Goal: Task Accomplishment & Management: Manage account settings

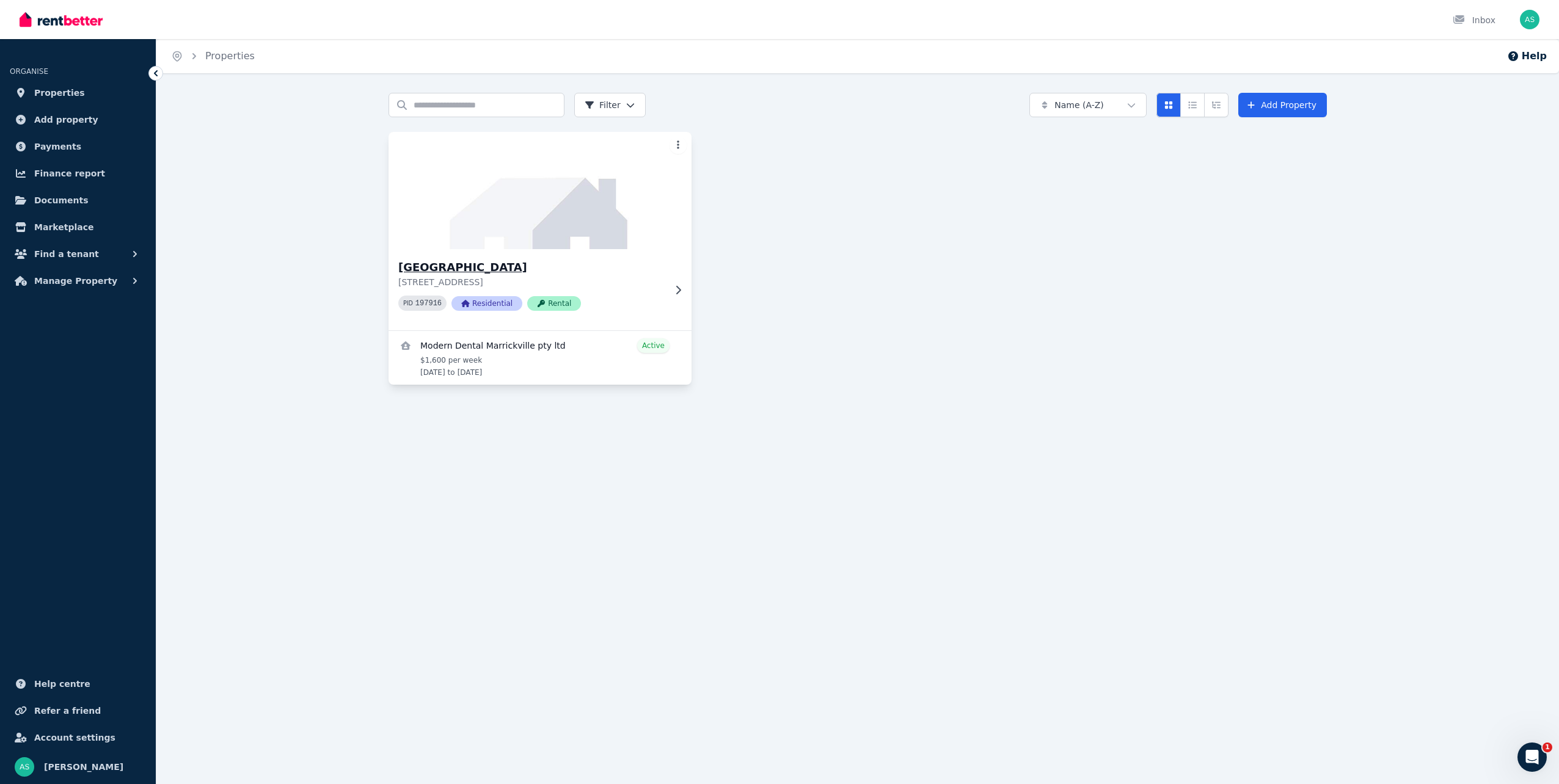
click at [673, 292] on icon at bounding box center [678, 290] width 12 height 10
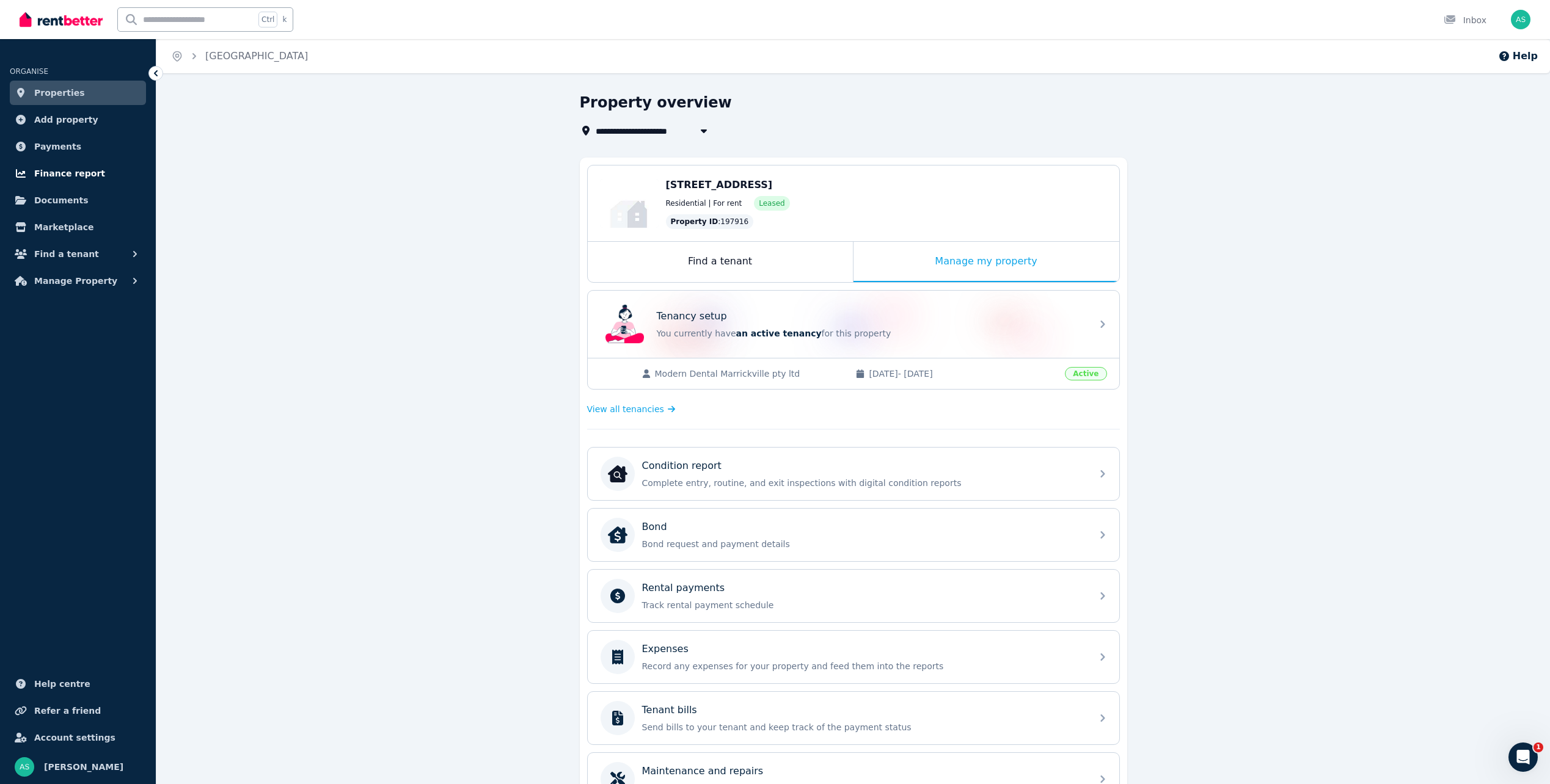
click at [67, 172] on span "Finance report" at bounding box center [70, 174] width 71 height 15
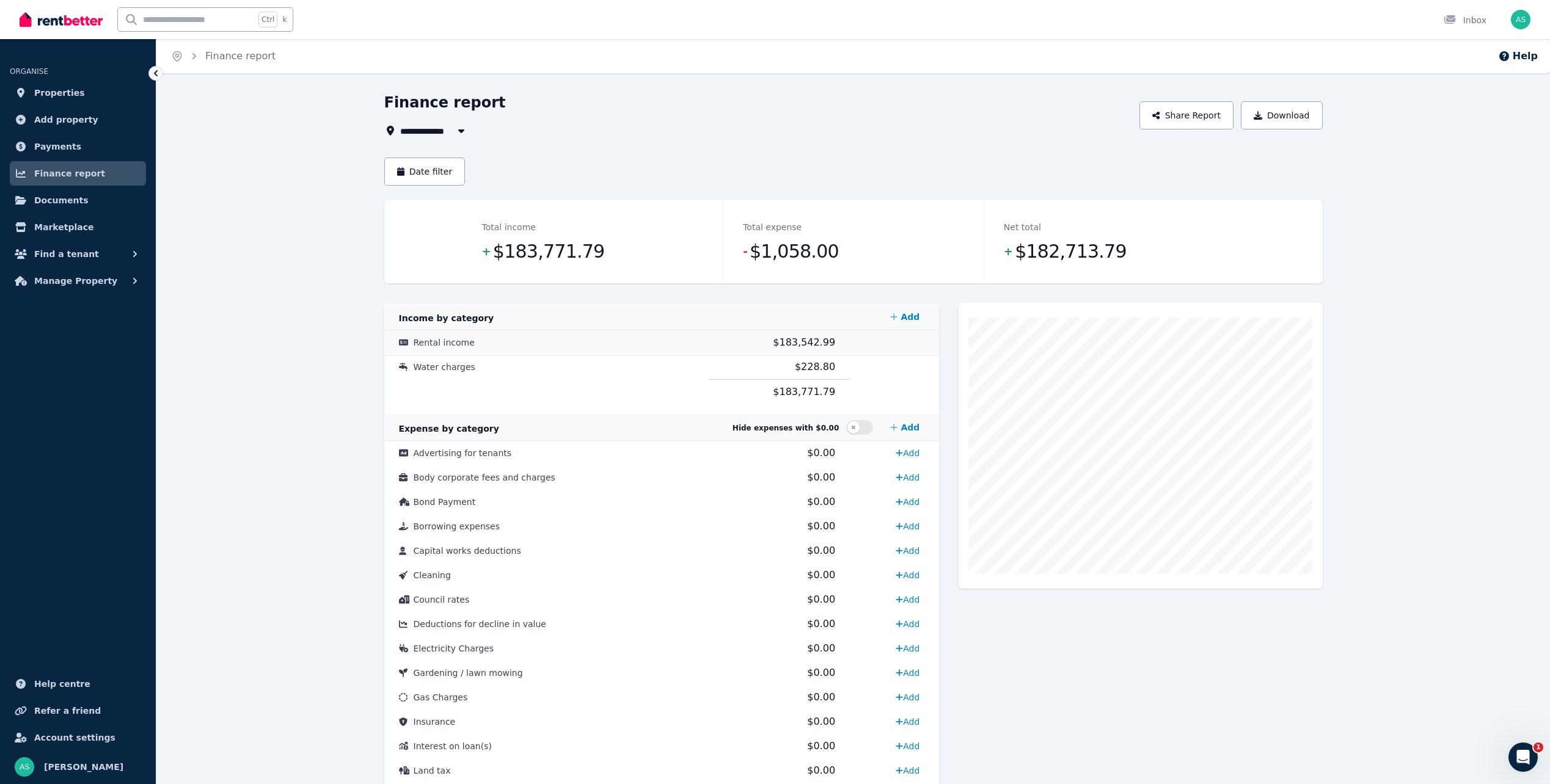
click at [810, 342] on span "$183,542.99" at bounding box center [804, 343] width 62 height 12
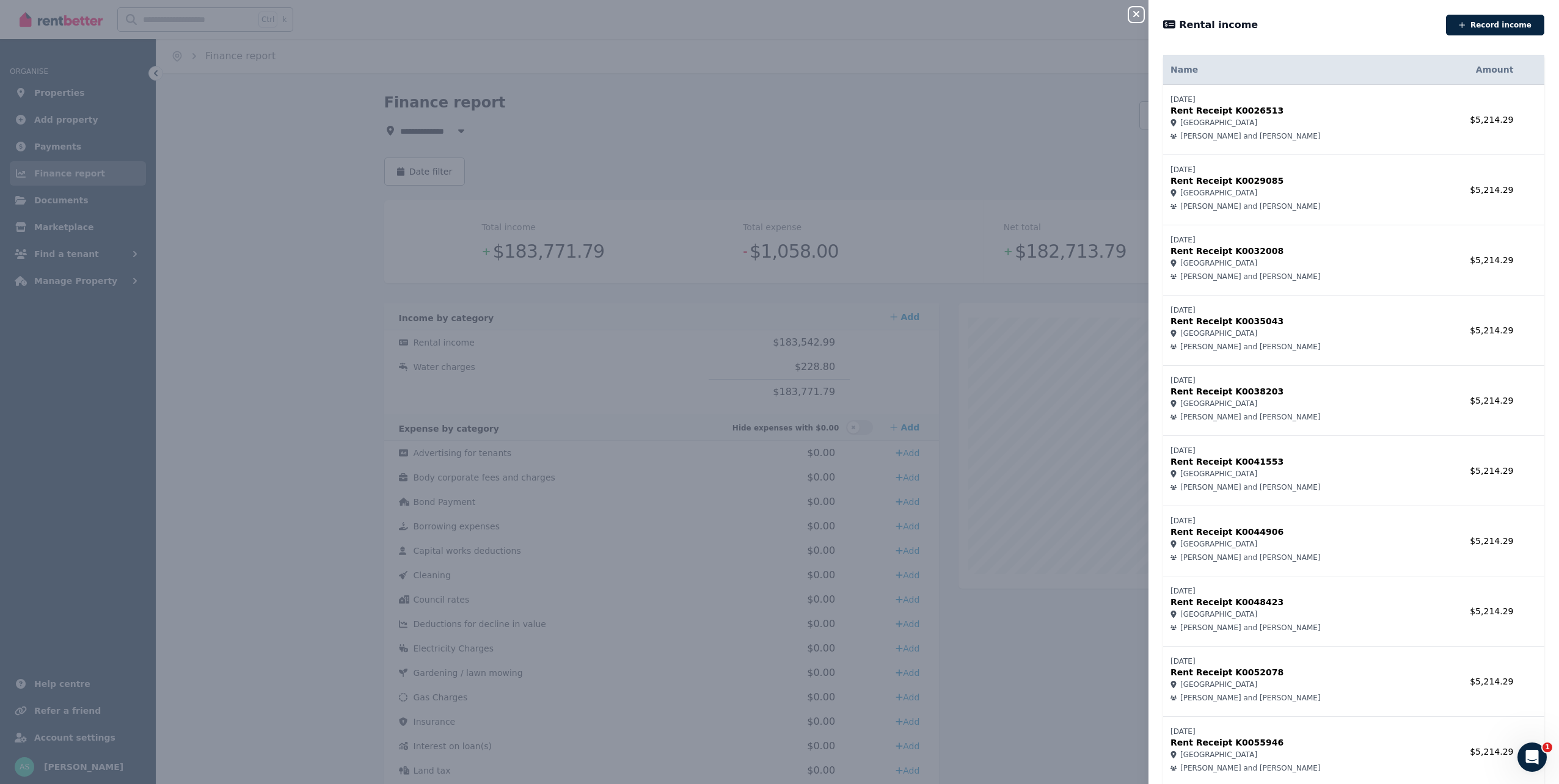
click at [1216, 123] on span "3B Holden Avenue, Kiama" at bounding box center [1219, 123] width 77 height 10
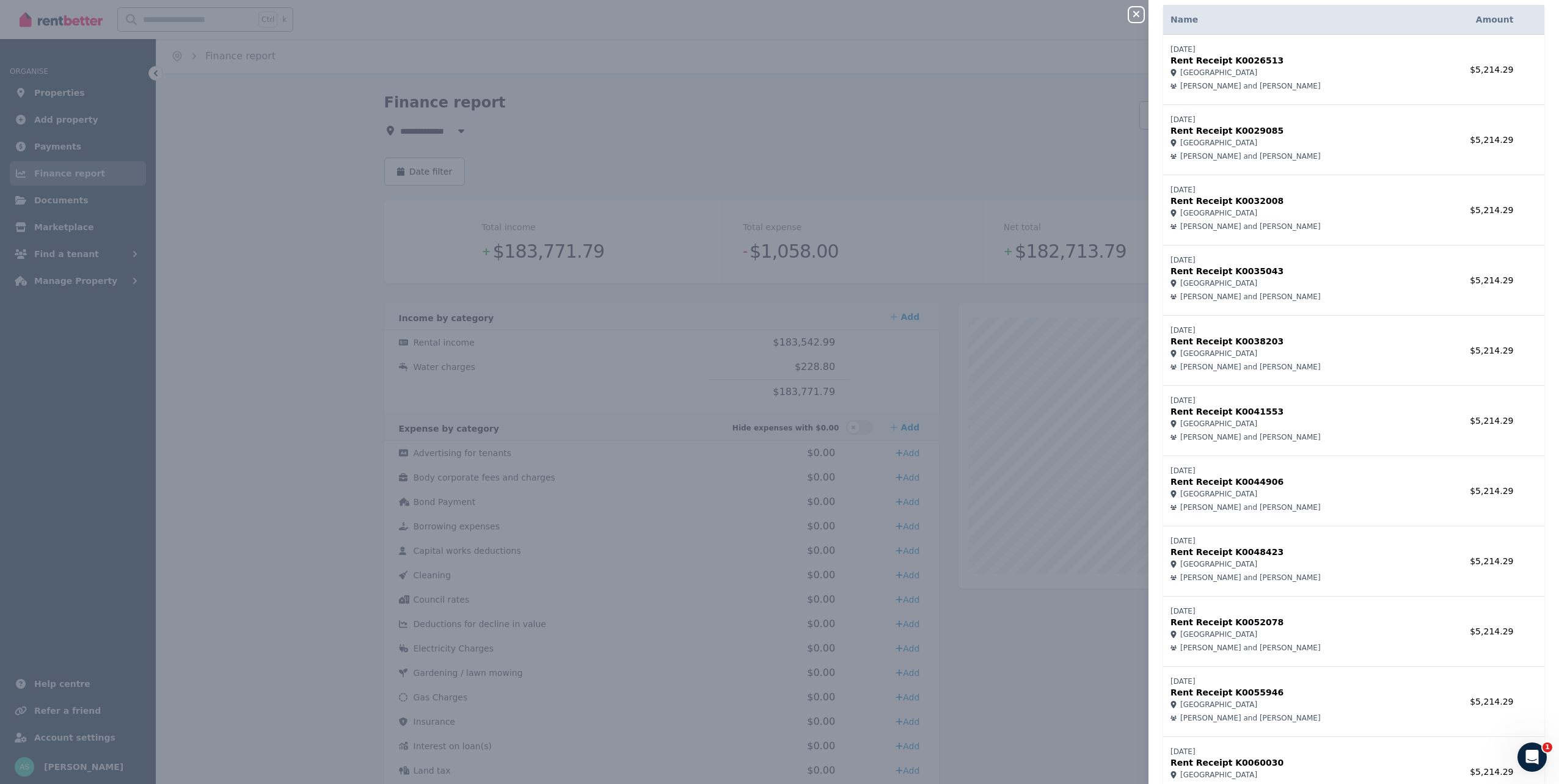
scroll to position [21, 0]
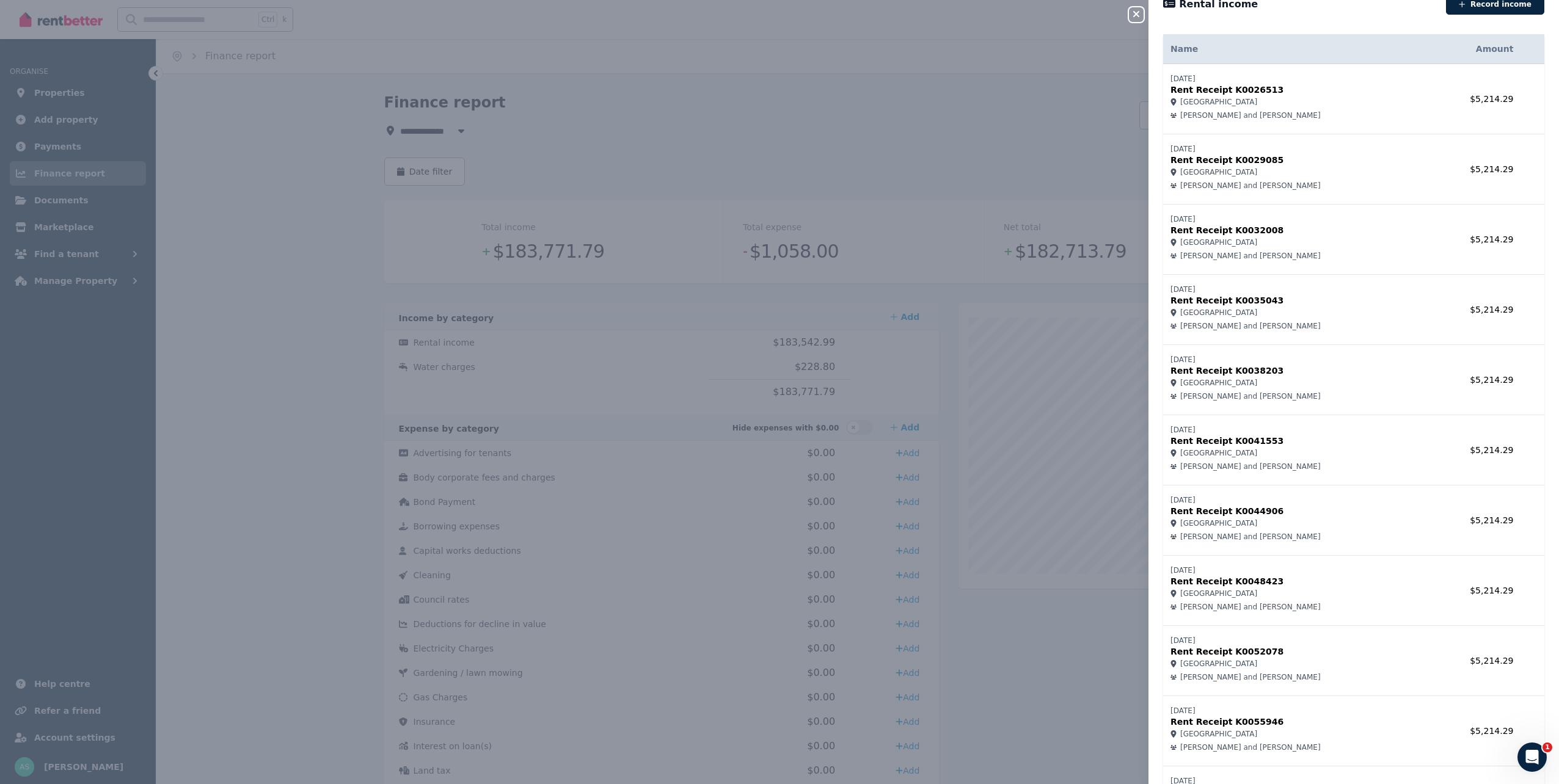
click at [1242, 172] on span "3B Holden Avenue, Kiama" at bounding box center [1219, 172] width 77 height 10
click at [1242, 188] on span "Daniel Gooden and Andrea Guerrini" at bounding box center [1251, 186] width 141 height 10
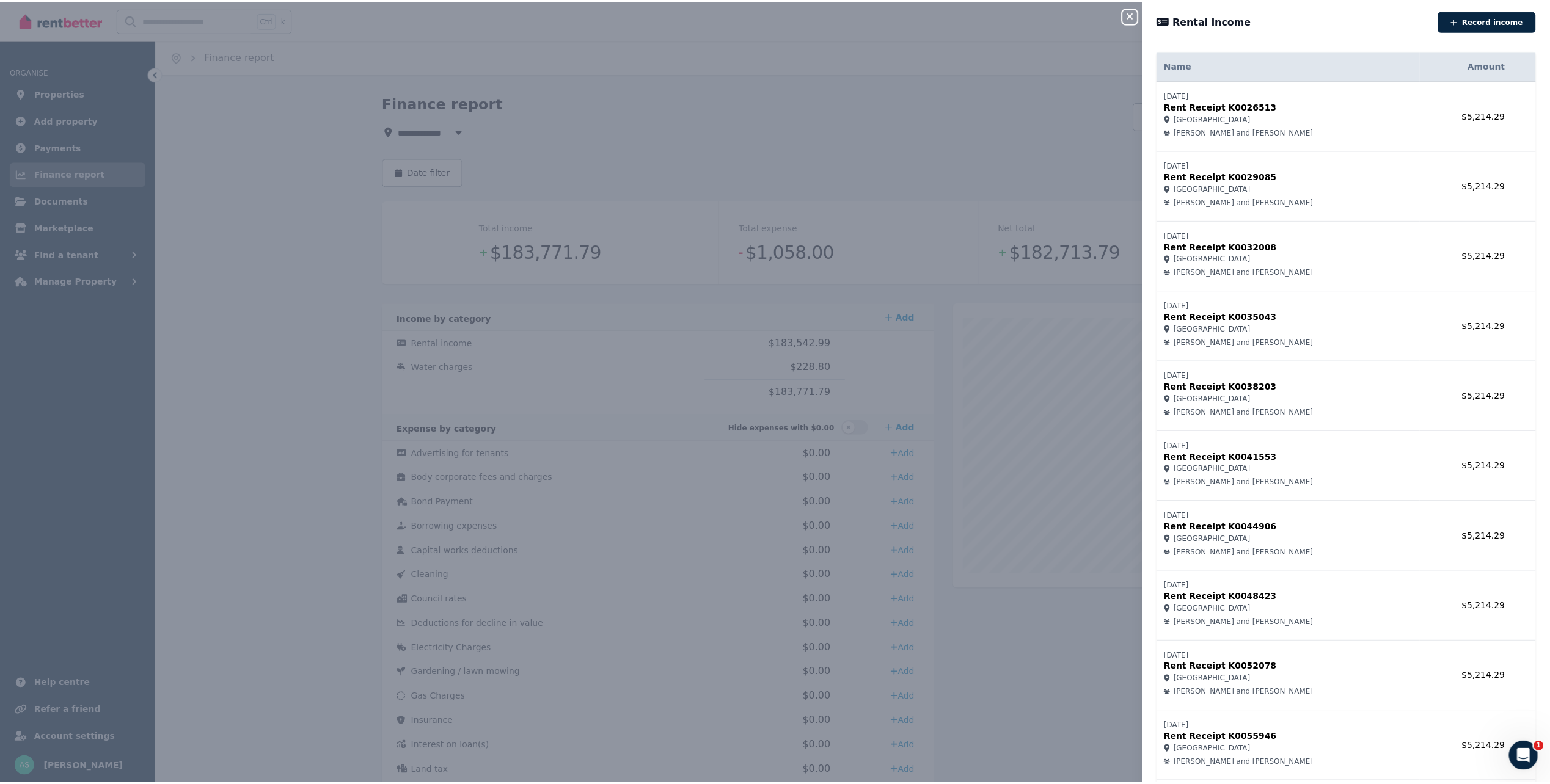
scroll to position [0, 0]
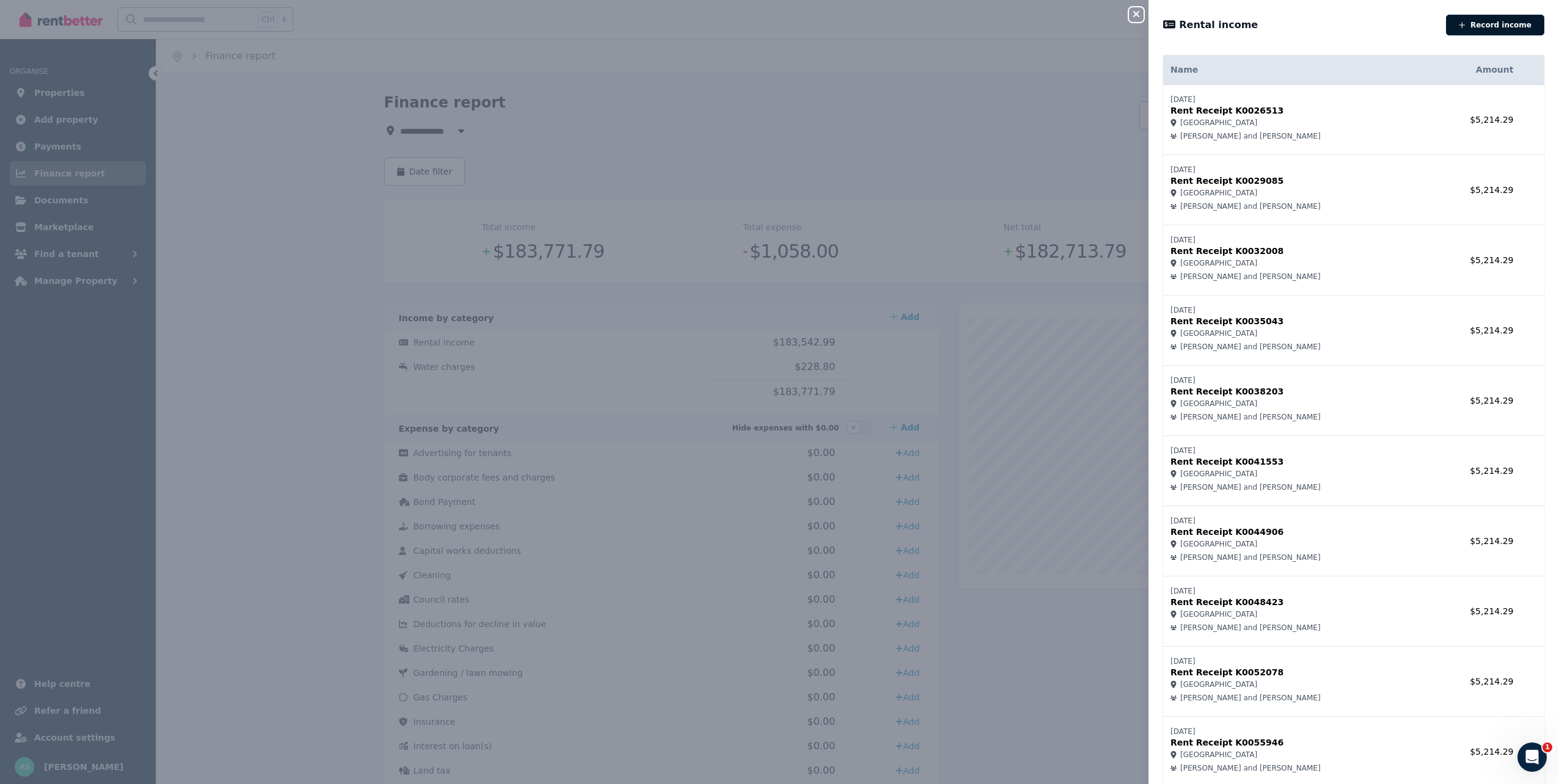
click at [1495, 24] on button "Record income" at bounding box center [1495, 25] width 98 height 21
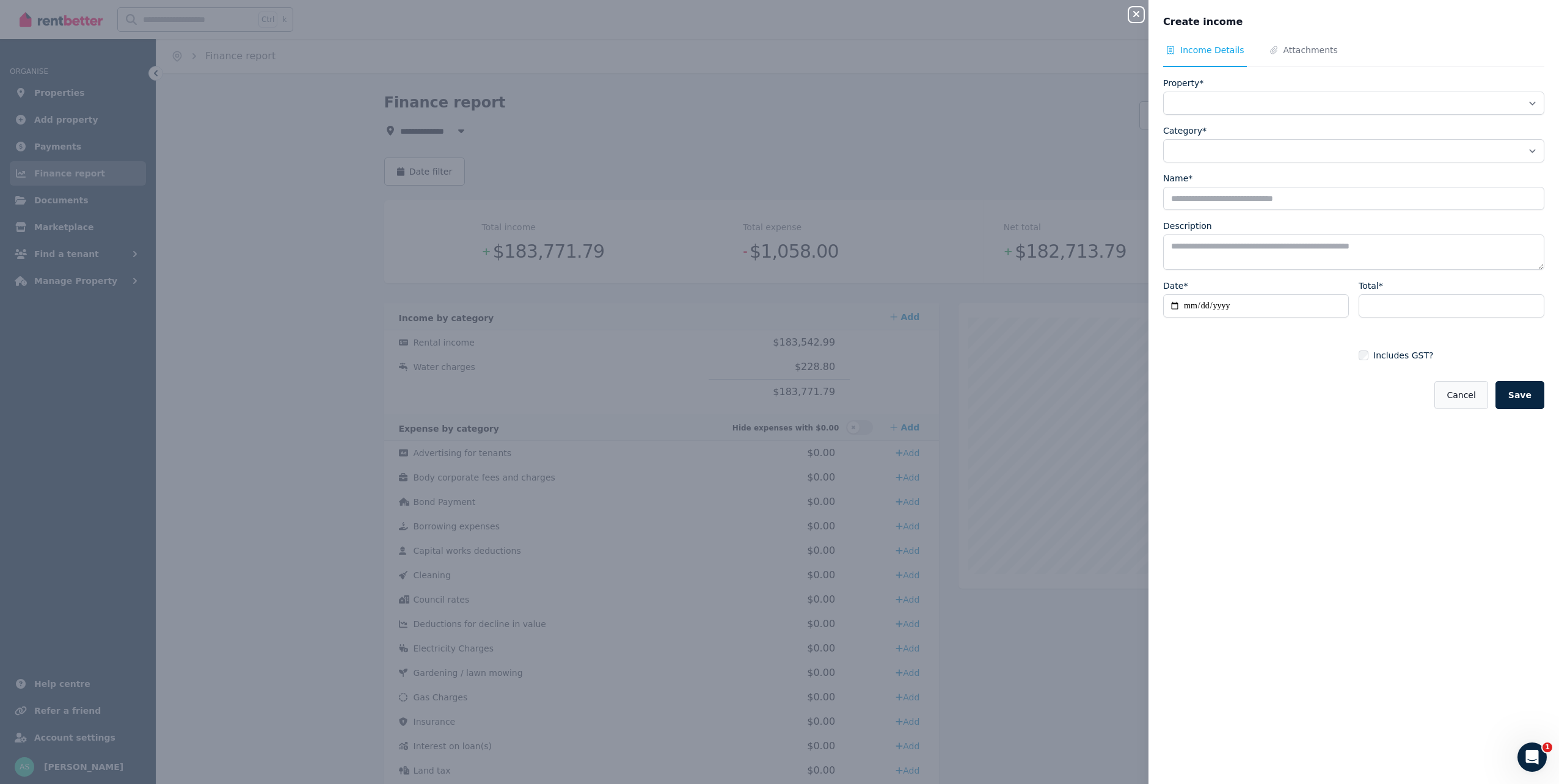
click at [1464, 388] on button "Cancel" at bounding box center [1461, 395] width 53 height 28
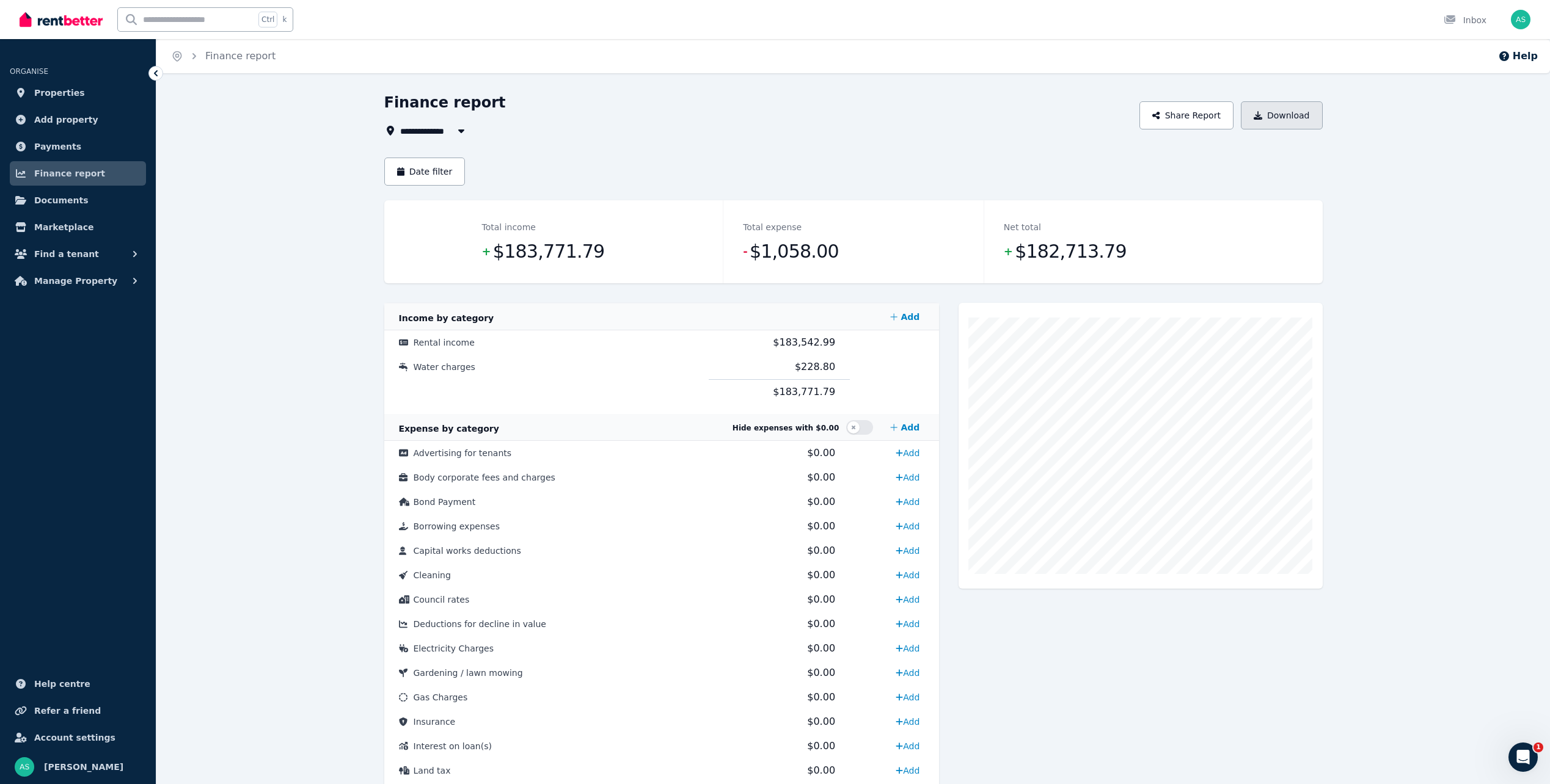
click at [1301, 111] on button "Download" at bounding box center [1282, 115] width 82 height 28
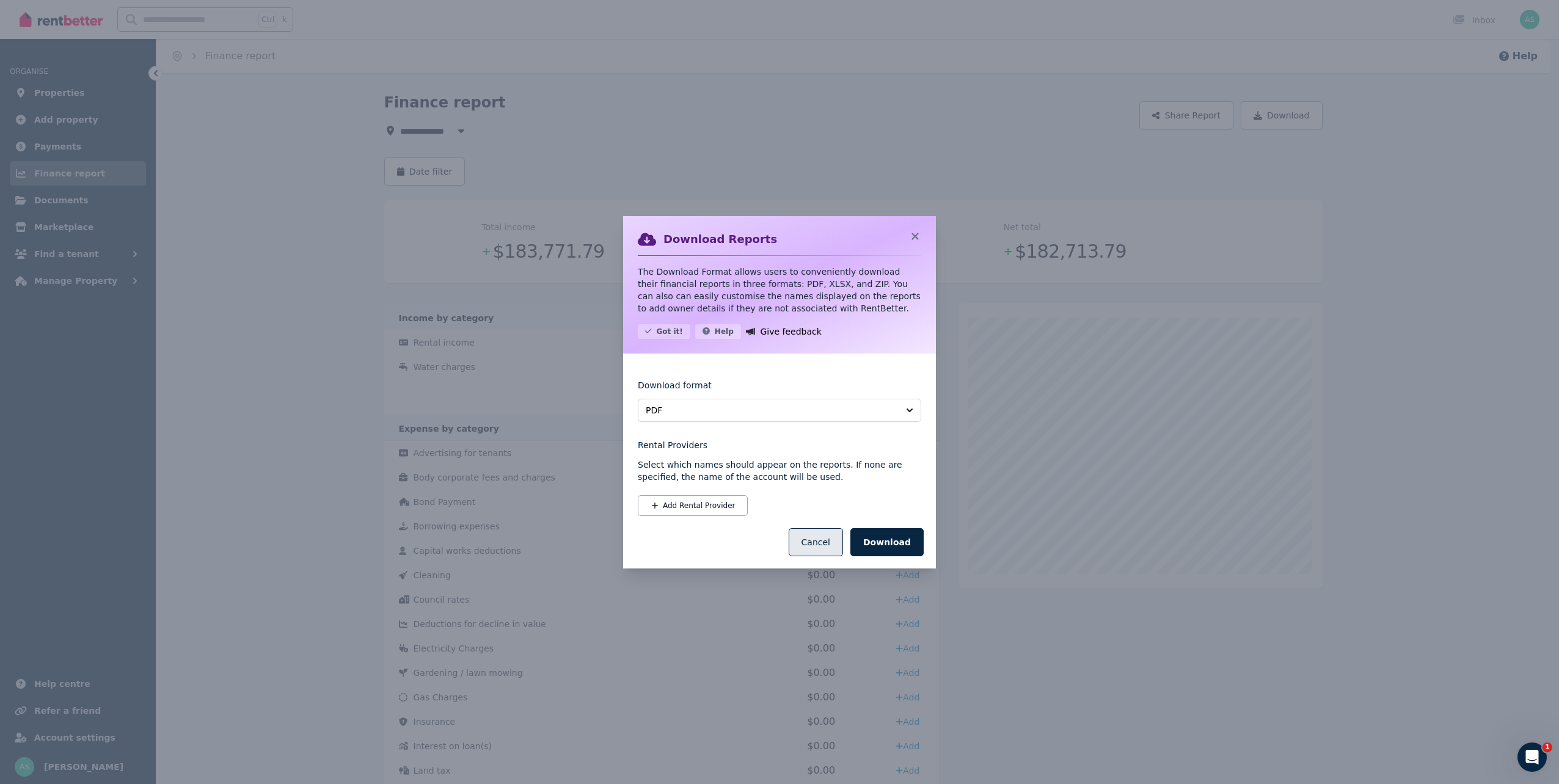
click at [825, 542] on button "Cancel" at bounding box center [816, 542] width 54 height 28
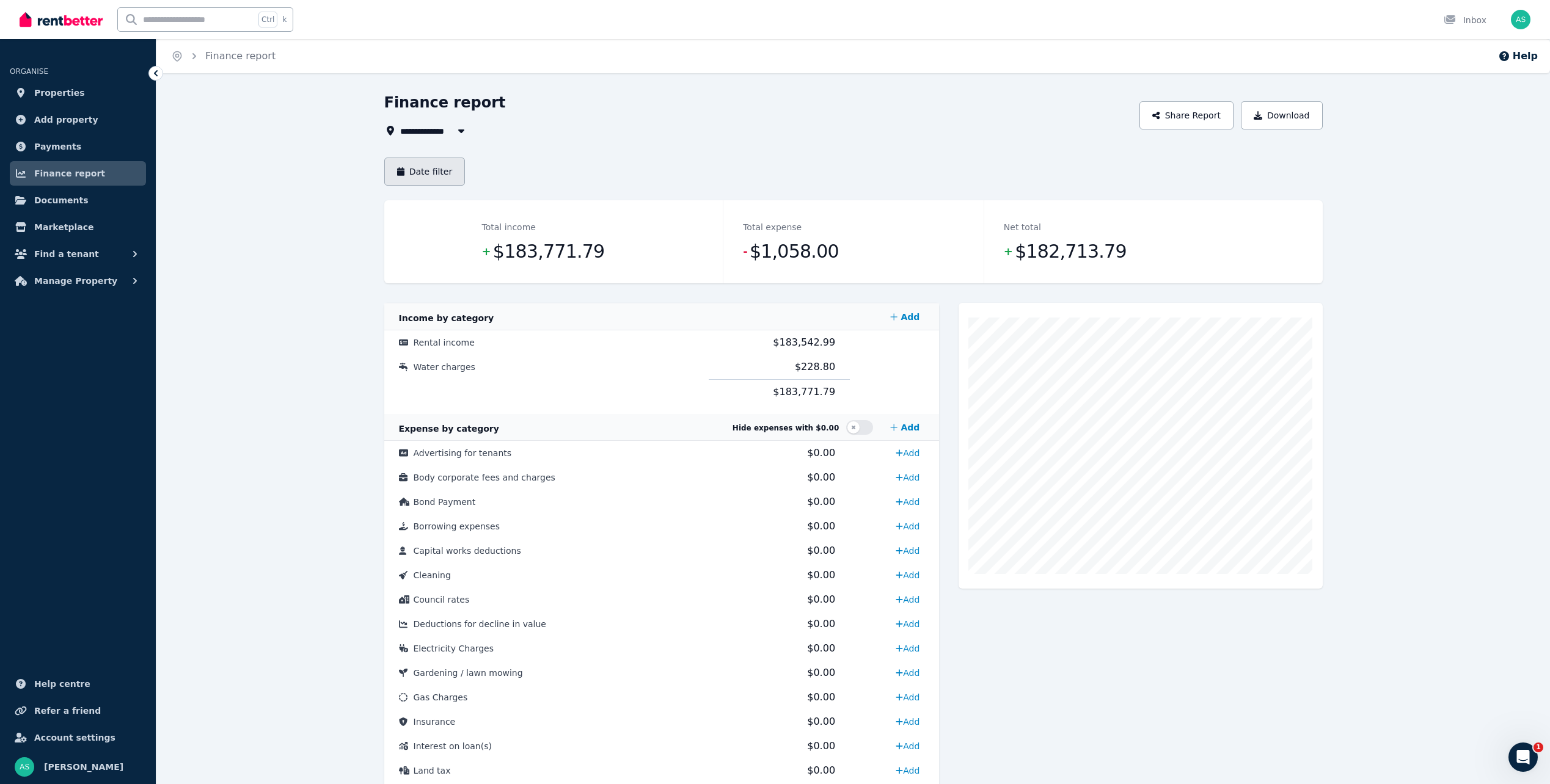
click at [425, 168] on button "Date filter" at bounding box center [425, 172] width 82 height 28
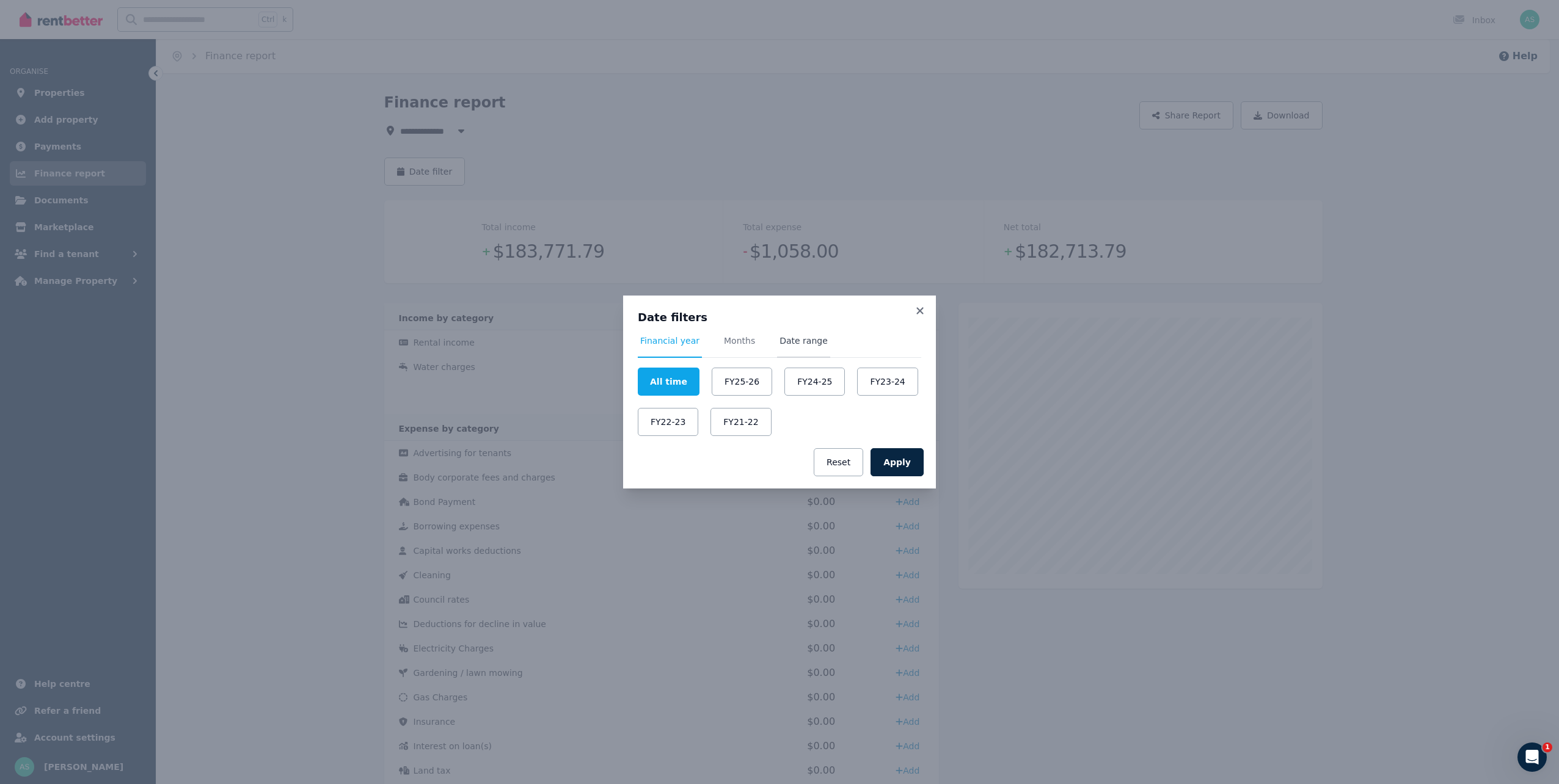
click at [794, 342] on span "Date range" at bounding box center [803, 341] width 48 height 12
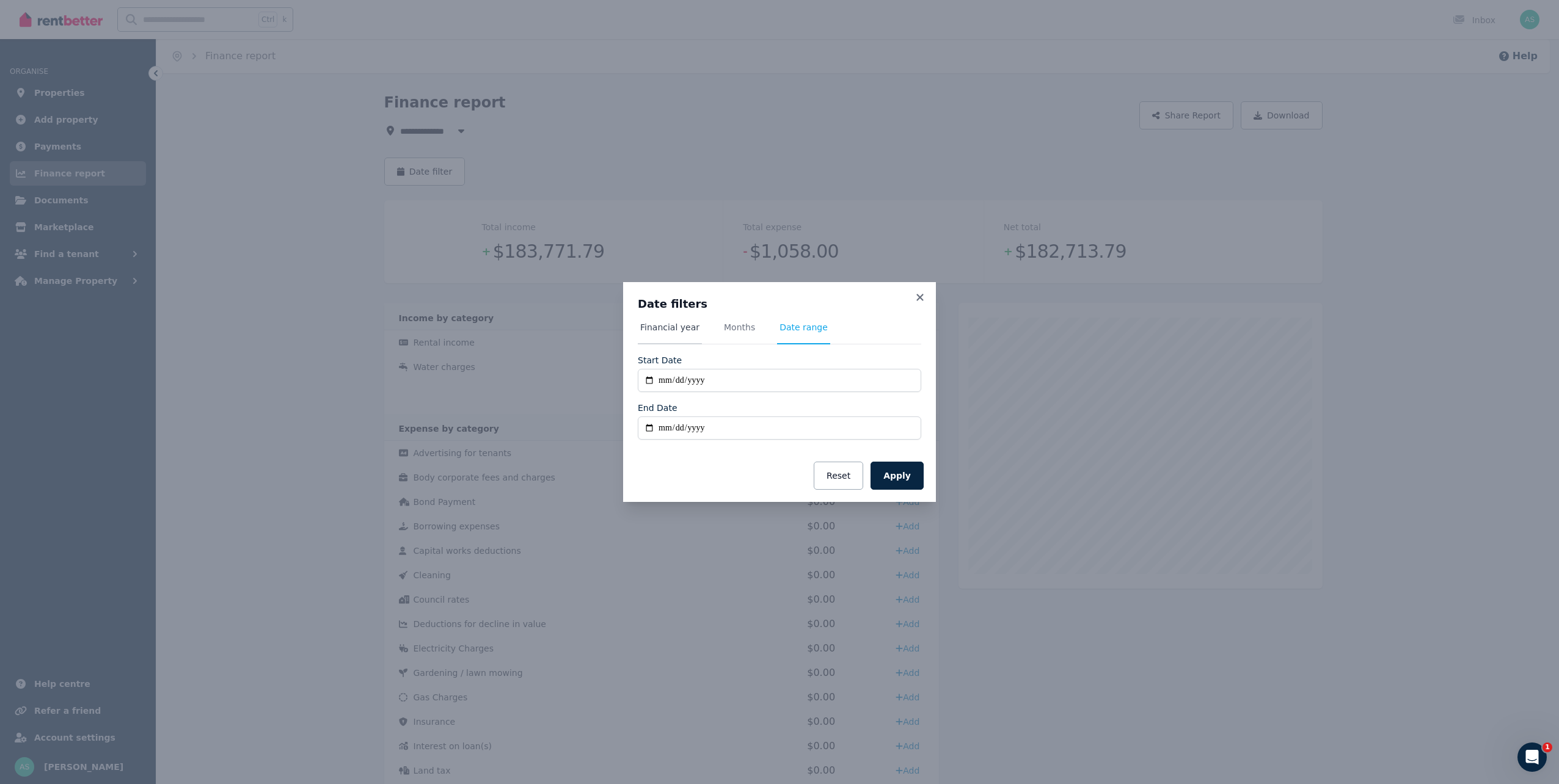
click at [665, 327] on span "Financial year" at bounding box center [669, 327] width 59 height 12
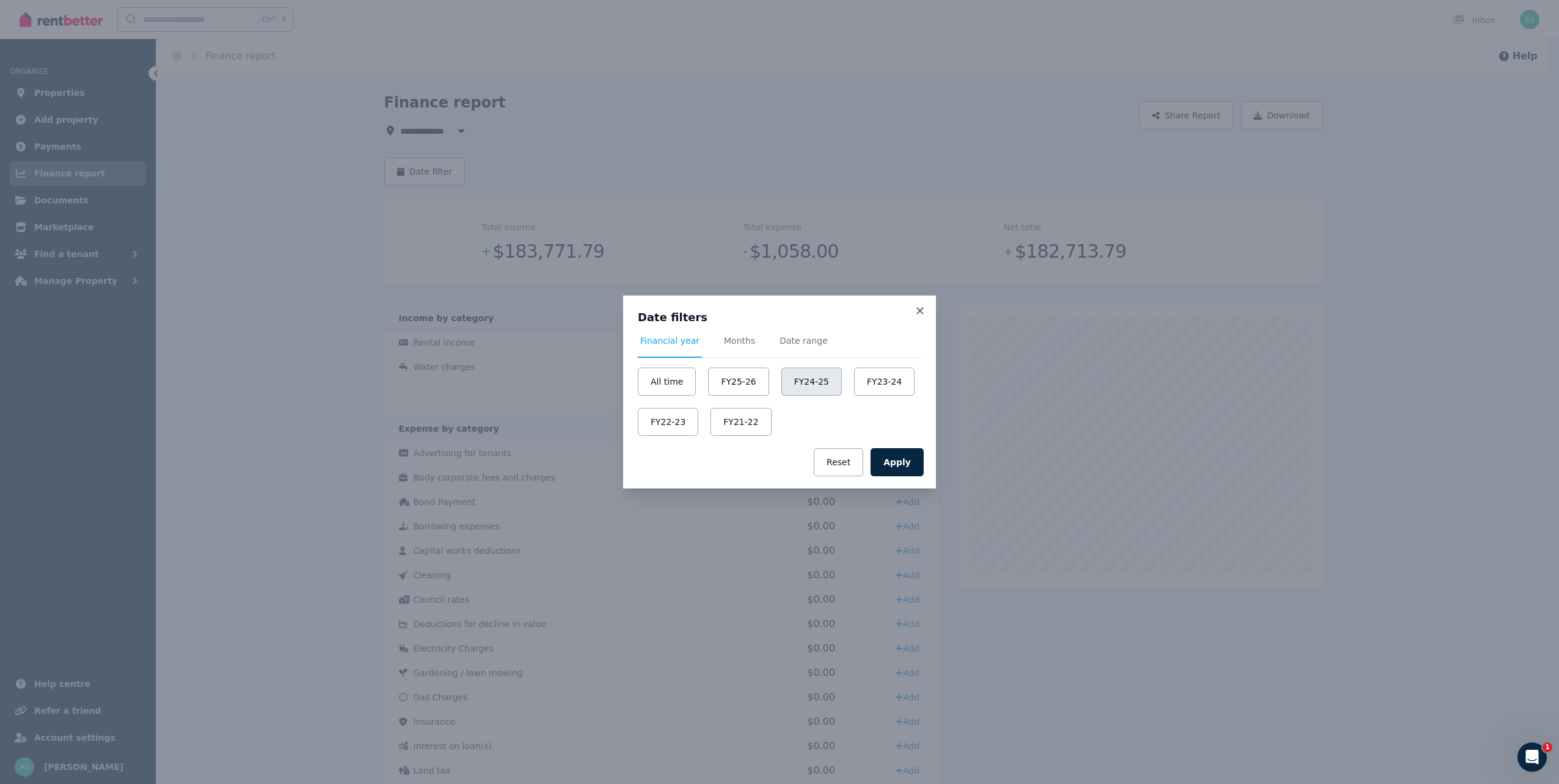
click at [814, 387] on button "FY24-25" at bounding box center [811, 382] width 60 height 28
click at [907, 463] on button "Apply" at bounding box center [897, 463] width 53 height 28
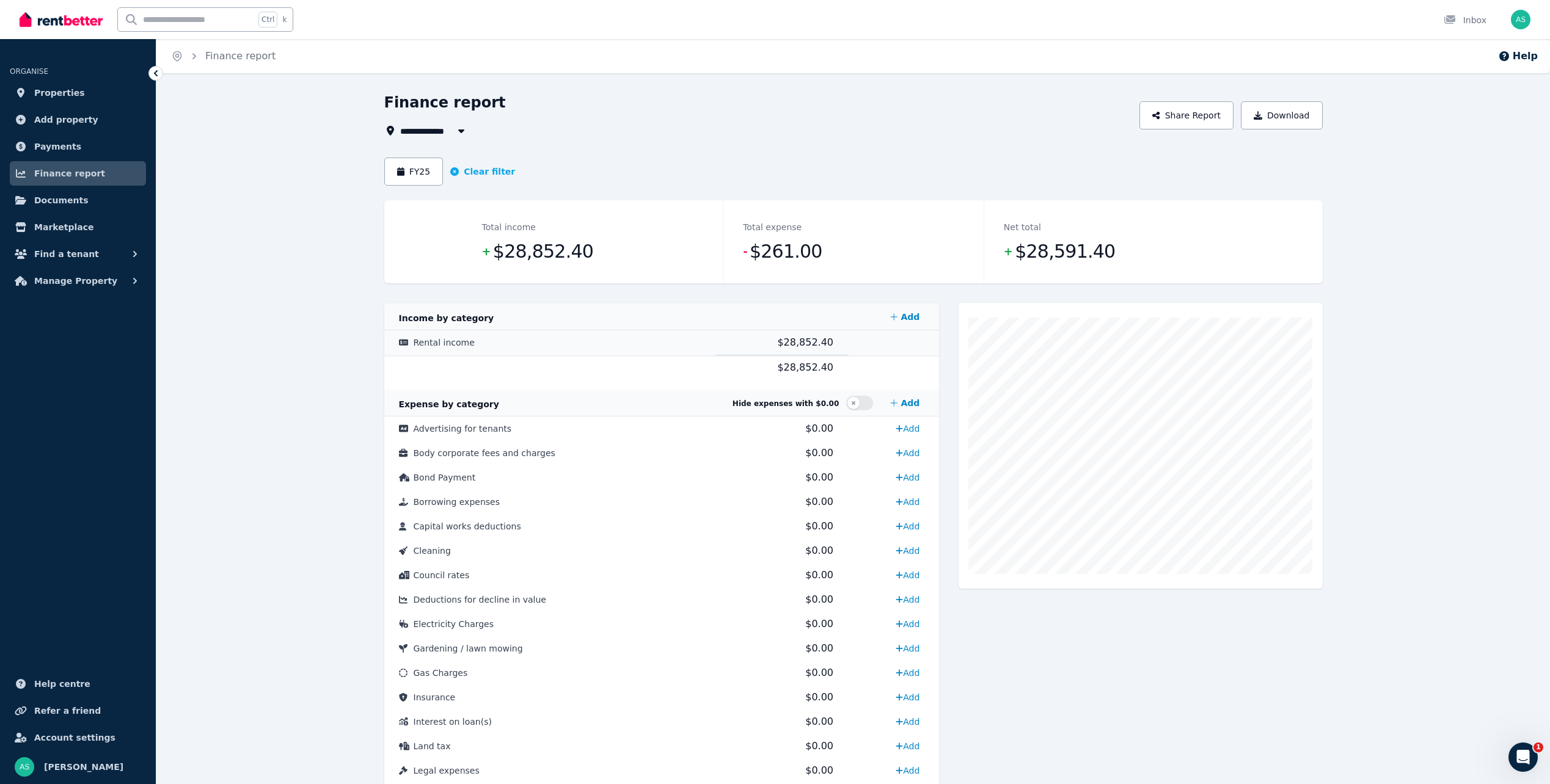
click at [812, 342] on span "$28,852.40" at bounding box center [805, 343] width 56 height 12
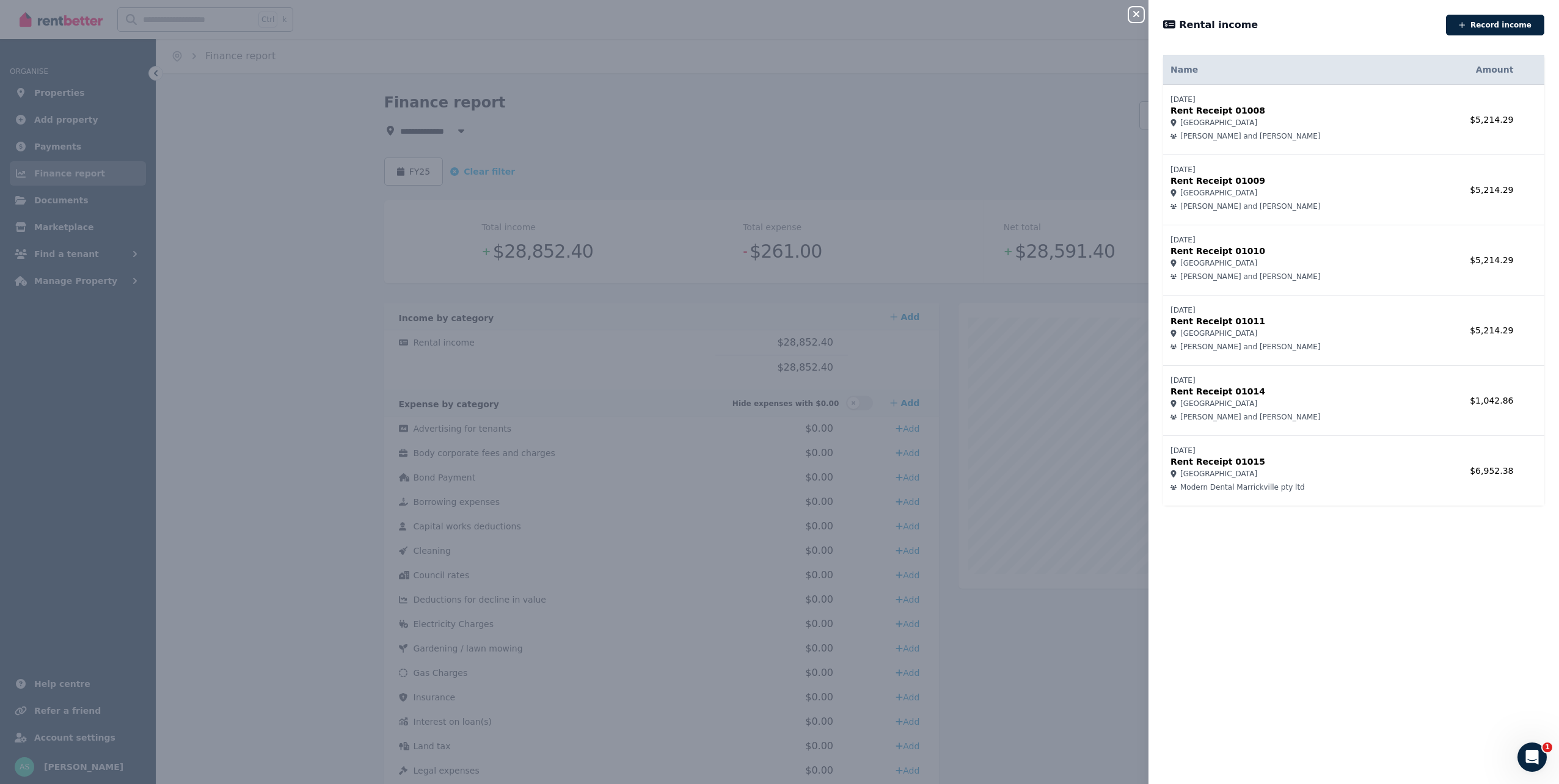
click at [959, 110] on div "Close panel Rental income Record income Name Amount 23/07/2024 Rent Receipt 010…" at bounding box center [779, 392] width 1559 height 784
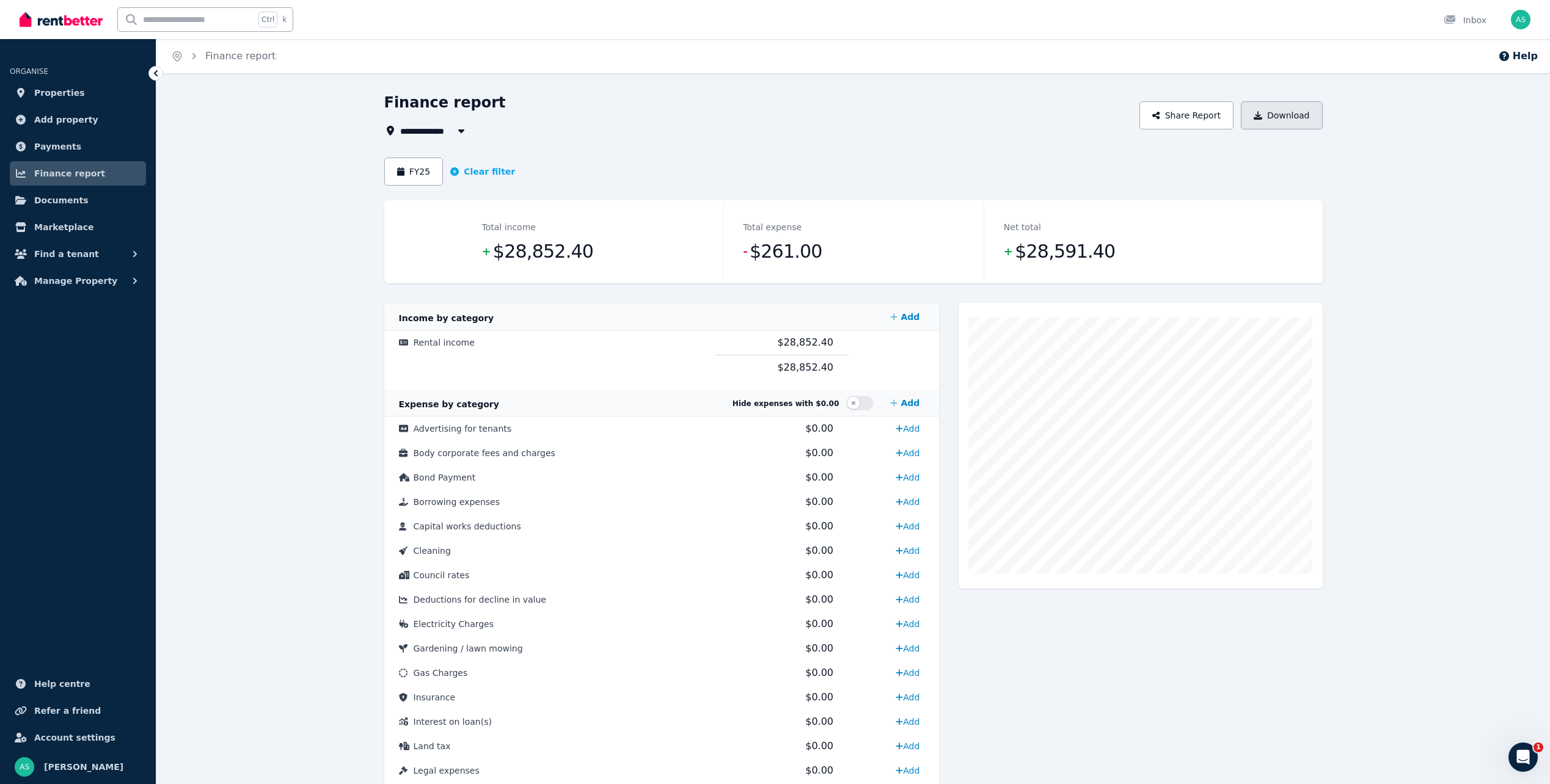
click at [1280, 114] on button "Download" at bounding box center [1282, 115] width 82 height 28
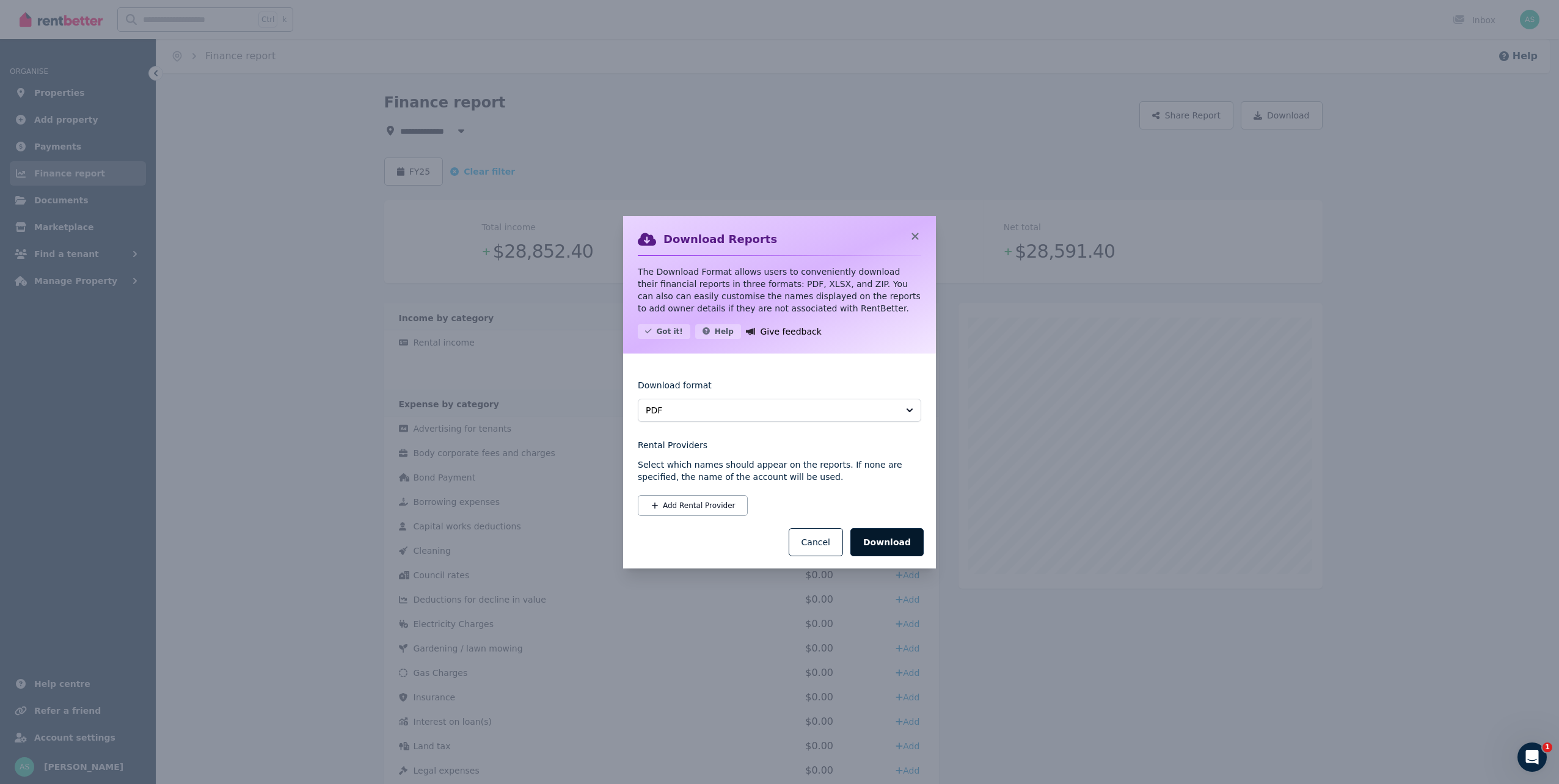
click at [901, 537] on button "Download" at bounding box center [887, 542] width 74 height 28
